Goal: Information Seeking & Learning: Compare options

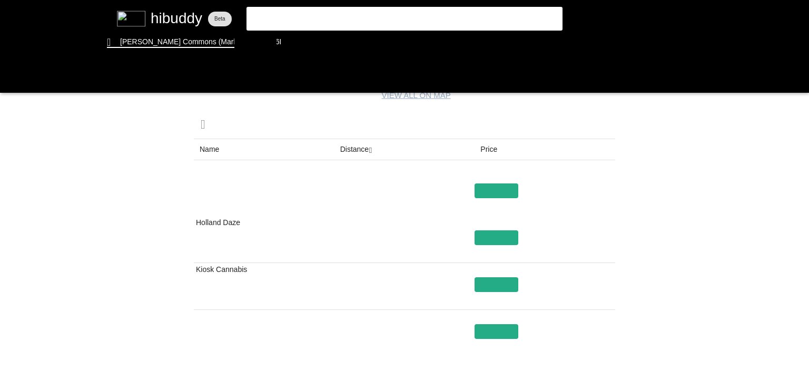
click at [349, 138] on flt-glass-pane at bounding box center [404, 194] width 809 height 389
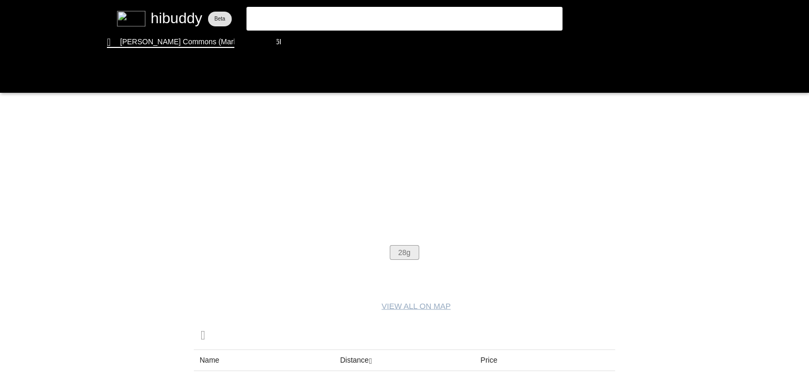
click at [404, 255] on flt-glass-pane at bounding box center [404, 194] width 809 height 389
click at [404, 252] on flt-glass-pane at bounding box center [404, 194] width 809 height 389
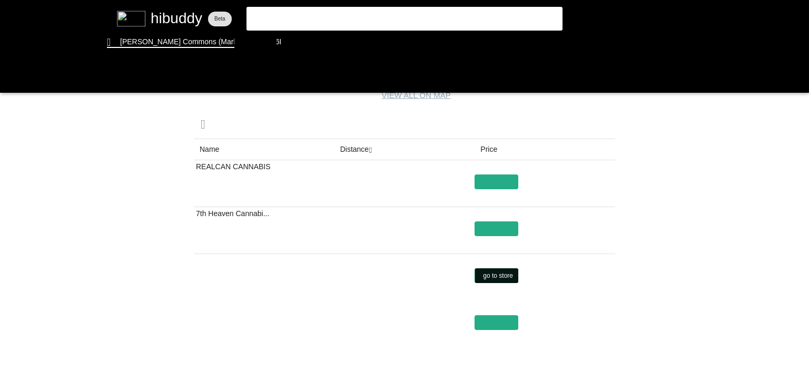
click at [497, 273] on flt-glass-pane at bounding box center [404, 194] width 809 height 389
click at [353, 153] on flt-glass-pane at bounding box center [404, 194] width 809 height 389
click at [374, 156] on flt-glass-pane at bounding box center [404, 194] width 809 height 389
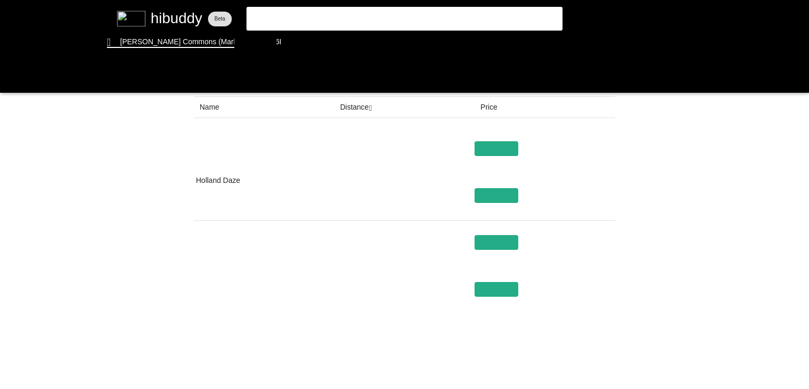
click at [605, 354] on flt-glass-pane at bounding box center [404, 194] width 809 height 389
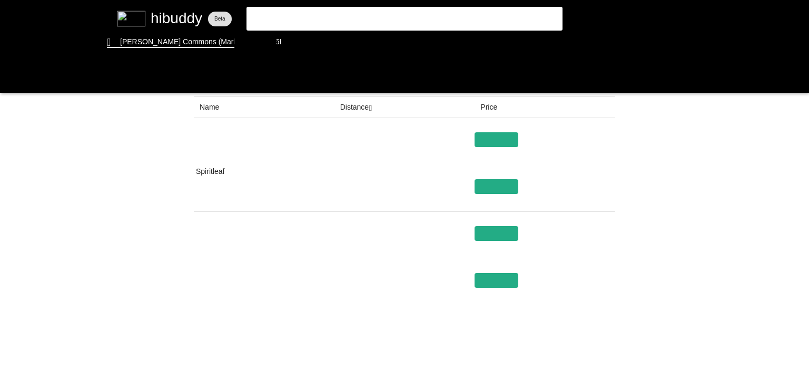
click at [605, 354] on flt-glass-pane at bounding box center [404, 194] width 809 height 389
click at [303, 41] on flt-glass-pane at bounding box center [404, 194] width 809 height 389
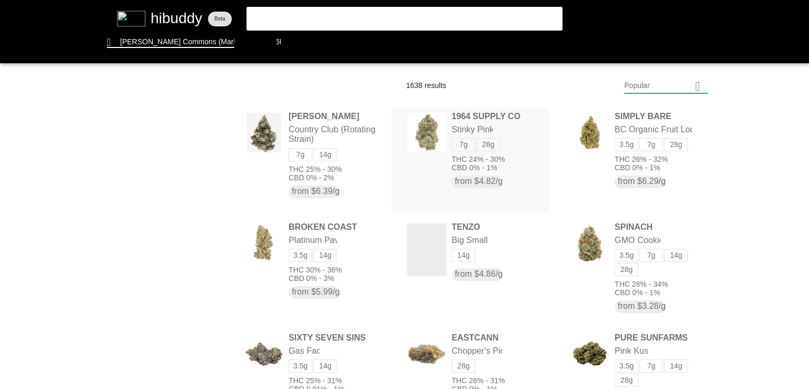
drag, startPoint x: 450, startPoint y: 107, endPoint x: 399, endPoint y: 149, distance: 65.9
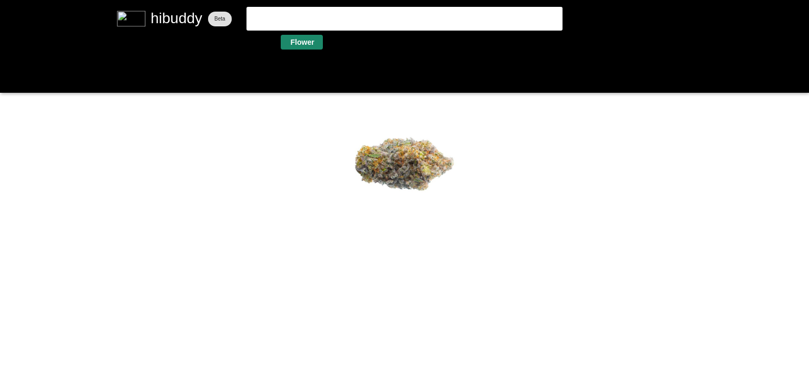
click at [304, 46] on flt-glass-pane at bounding box center [404, 194] width 809 height 389
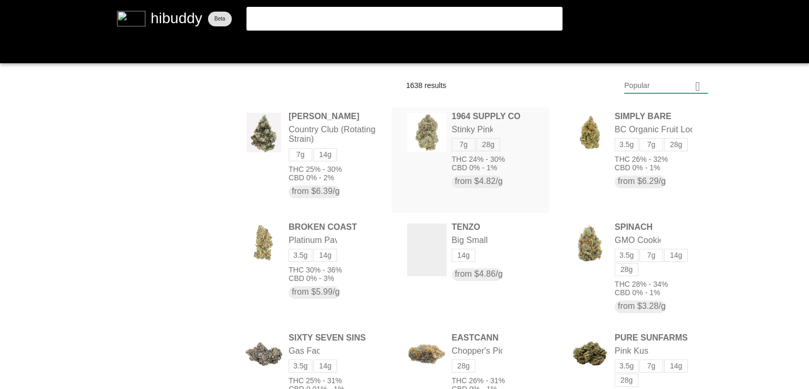
click at [448, 133] on flt-glass-pane at bounding box center [404, 194] width 809 height 389
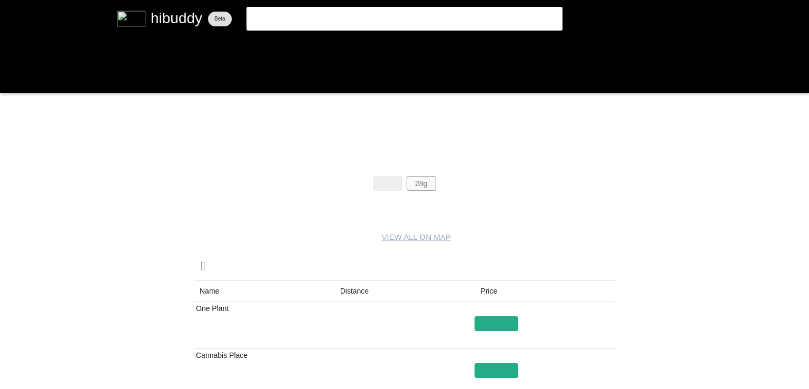
click at [431, 184] on flt-glass-pane at bounding box center [404, 194] width 809 height 389
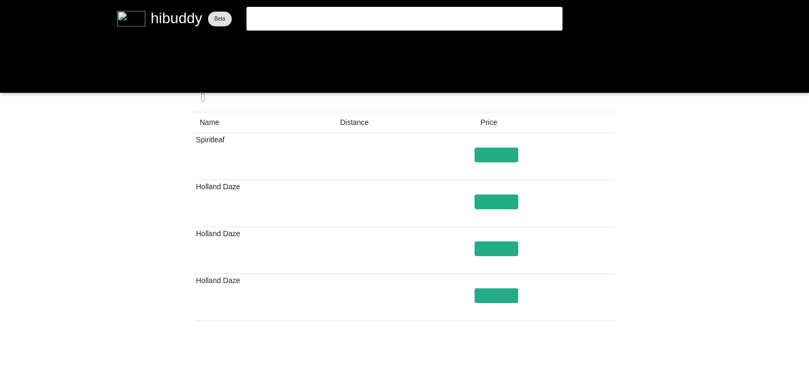
click at [358, 125] on flt-glass-pane at bounding box center [404, 194] width 809 height 389
click at [601, 363] on flt-glass-pane at bounding box center [404, 194] width 809 height 389
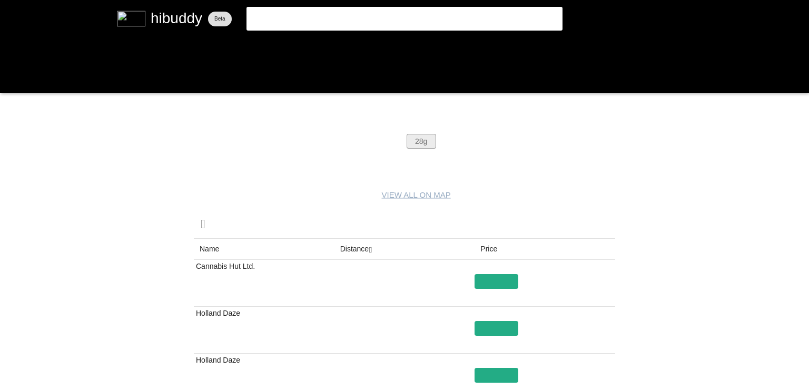
click at [417, 143] on flt-glass-pane at bounding box center [404, 194] width 809 height 389
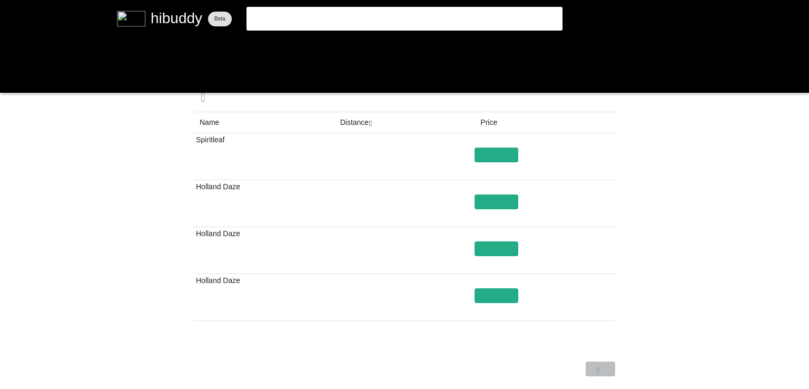
click at [596, 371] on flt-glass-pane at bounding box center [404, 194] width 809 height 389
click at [497, 154] on flt-glass-pane at bounding box center [404, 194] width 809 height 389
click at [308, 45] on flt-glass-pane at bounding box center [404, 194] width 809 height 389
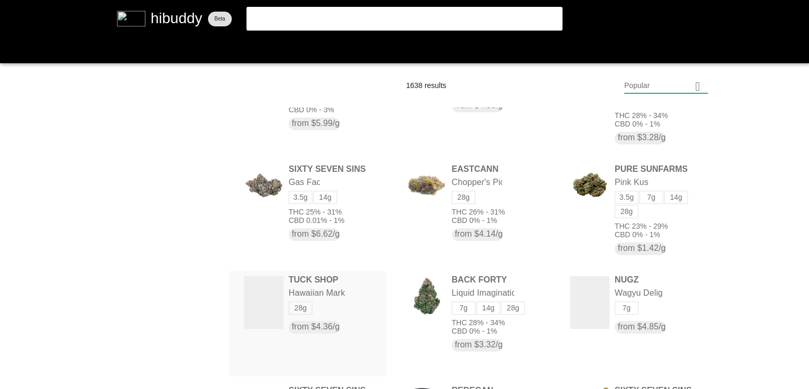
click at [279, 289] on flt-glass-pane at bounding box center [404, 194] width 809 height 389
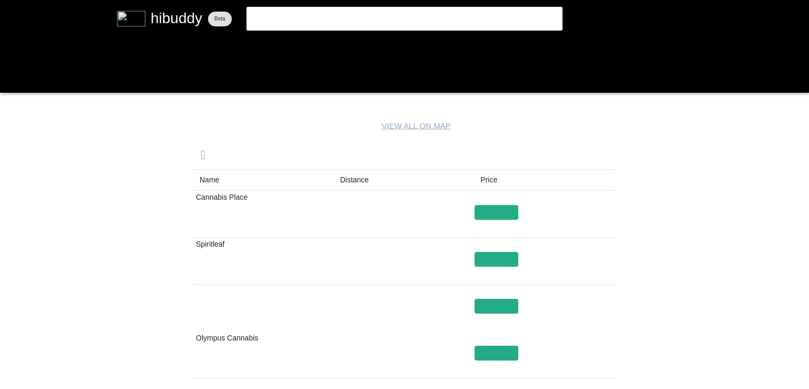
click at [369, 170] on flt-glass-pane at bounding box center [404, 194] width 809 height 389
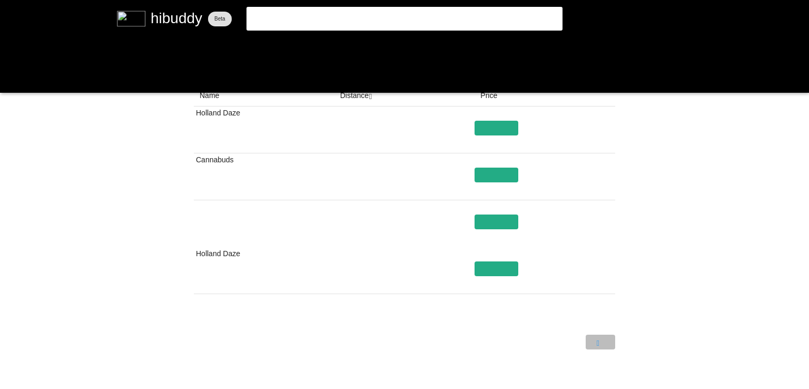
click at [590, 336] on flt-glass-pane at bounding box center [404, 194] width 809 height 389
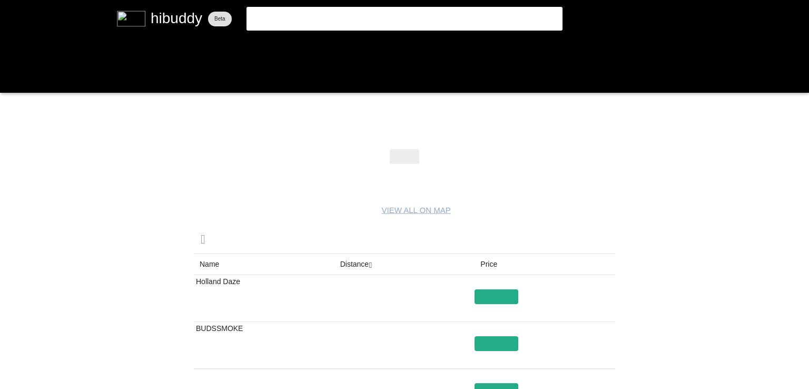
click at [397, 164] on flt-glass-pane at bounding box center [404, 194] width 809 height 389
click at [399, 160] on flt-glass-pane at bounding box center [404, 194] width 809 height 389
click at [230, 291] on flt-glass-pane at bounding box center [404, 194] width 809 height 389
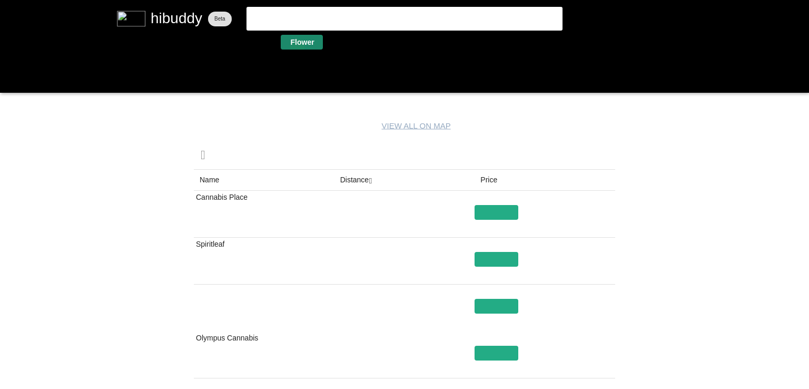
click at [297, 46] on flt-glass-pane at bounding box center [404, 194] width 809 height 389
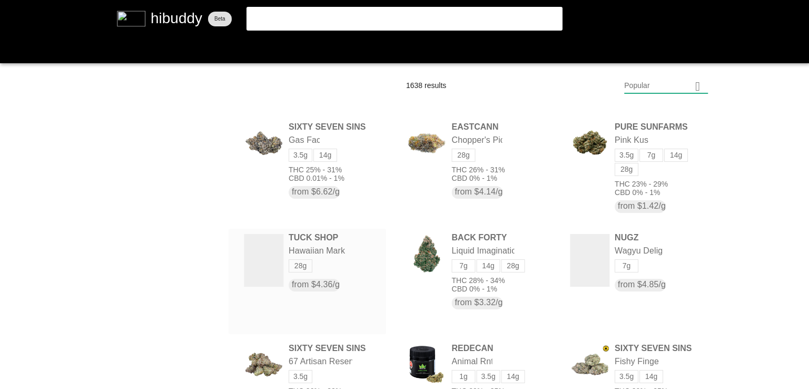
click at [335, 231] on flt-glass-pane at bounding box center [404, 194] width 809 height 389
